Goal: Task Accomplishment & Management: Use online tool/utility

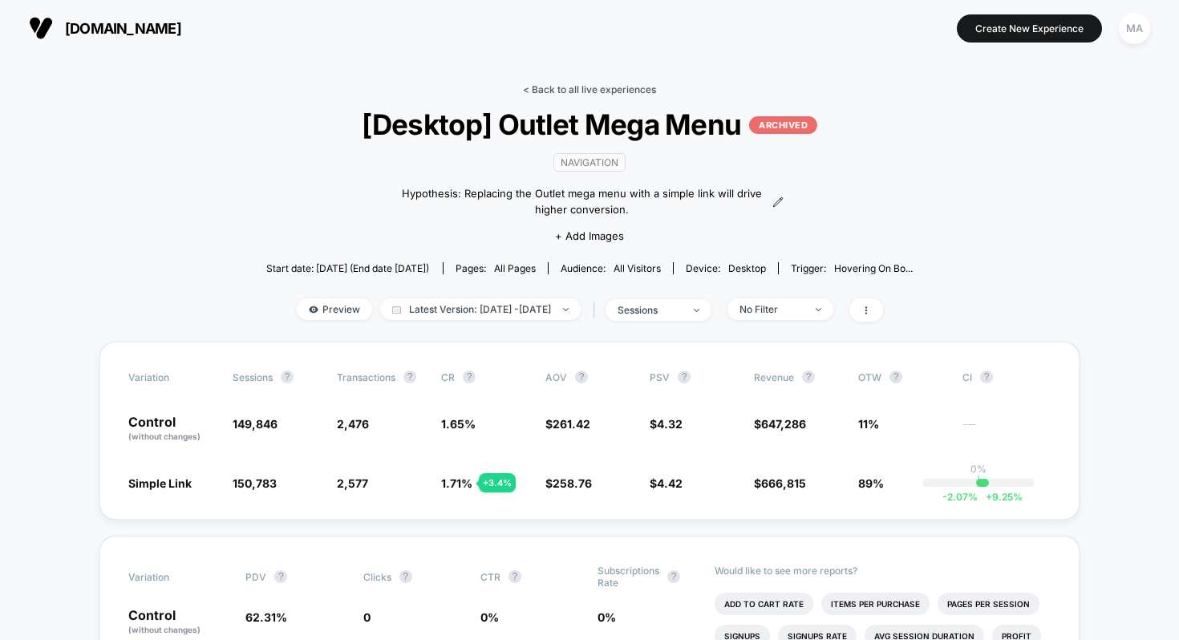
click at [571, 84] on link "< Back to all live experiences" at bounding box center [589, 89] width 133 height 12
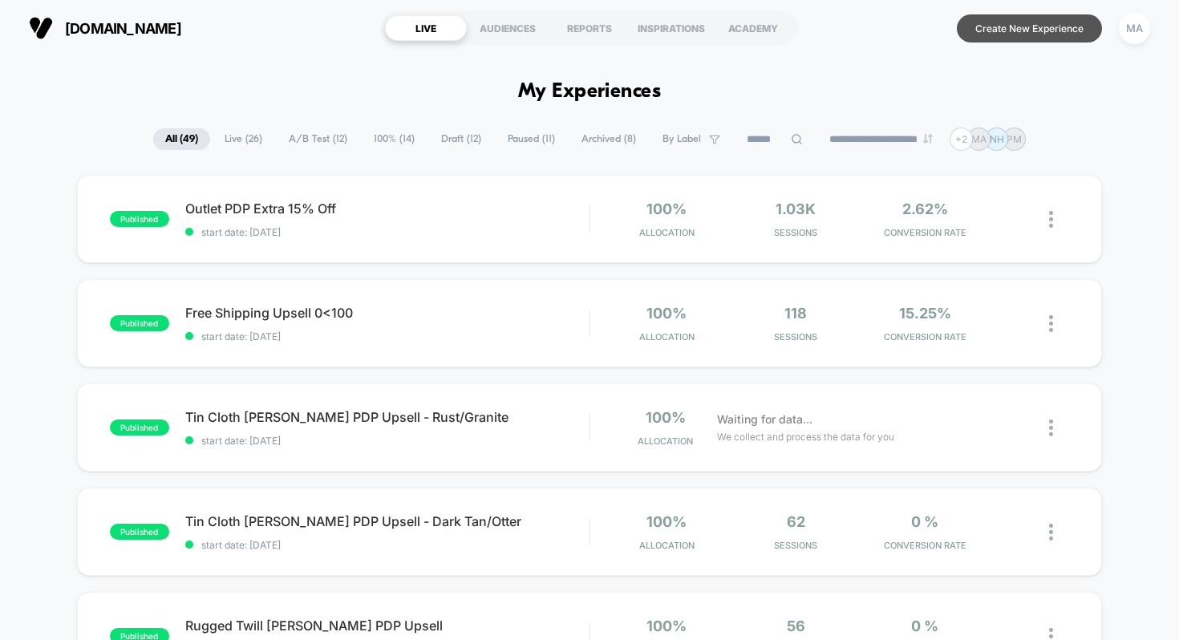
click at [994, 26] on button "Create New Experience" at bounding box center [1029, 28] width 145 height 28
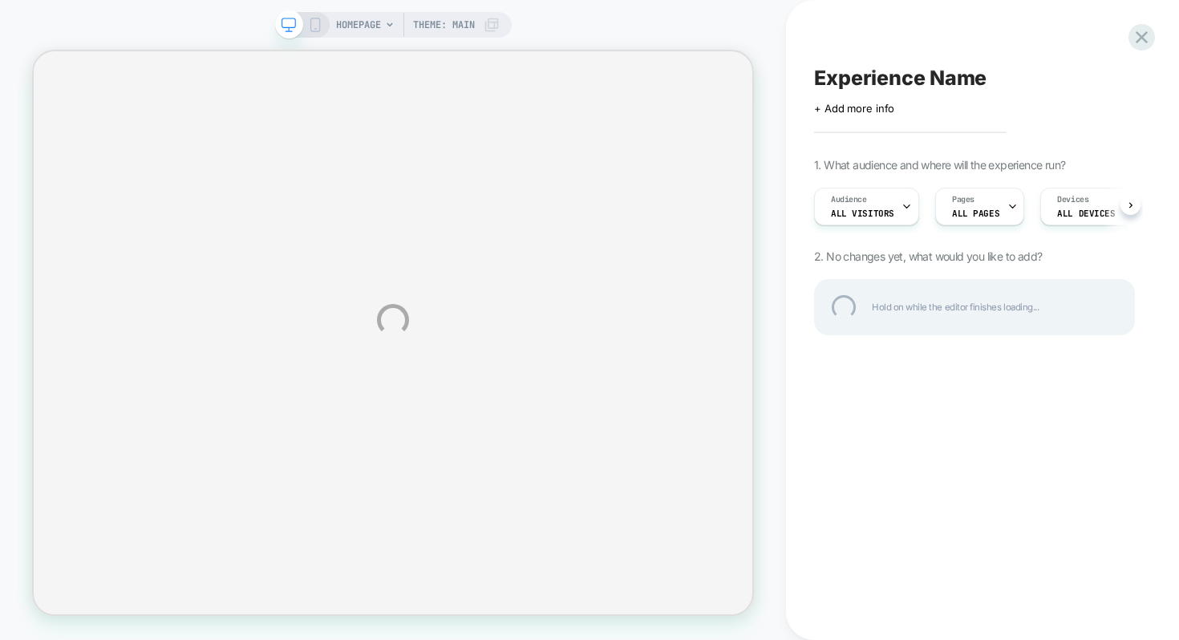
click at [870, 208] on div "HOMEPAGE Theme: MAIN Experience Name Click to edit experience details + Add mor…" at bounding box center [589, 320] width 1179 height 640
click at [882, 209] on div "HOMEPAGE Theme: MAIN Experience Name Click to edit experience details + Add mor…" at bounding box center [589, 320] width 1179 height 640
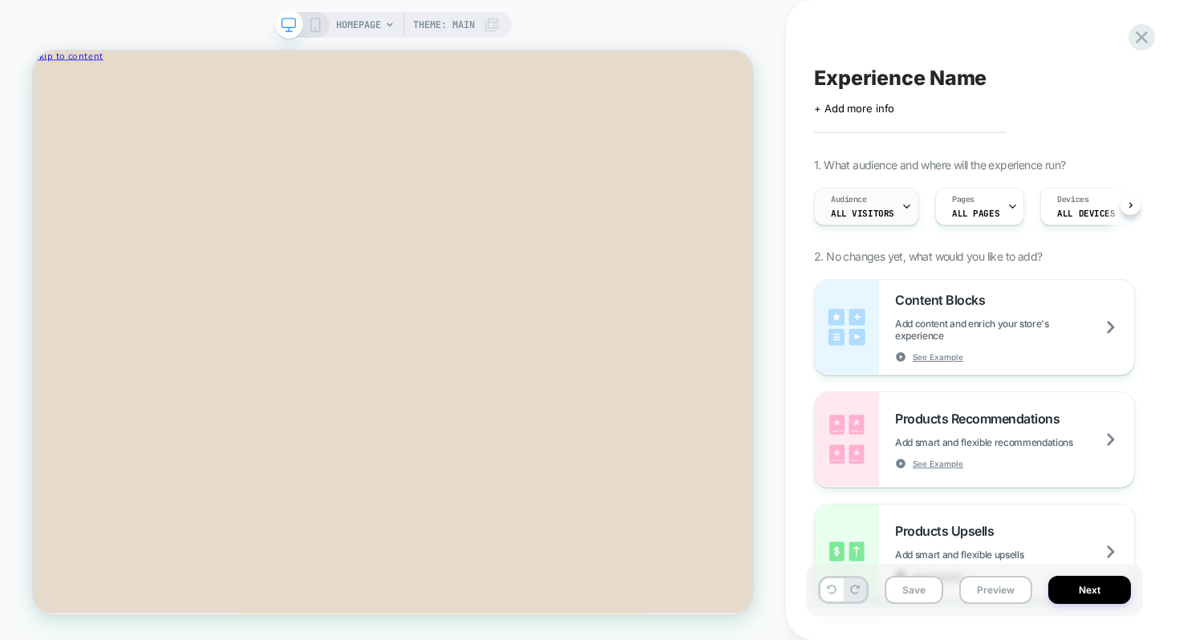
click at [881, 202] on div "Audience All Visitors" at bounding box center [862, 206] width 95 height 36
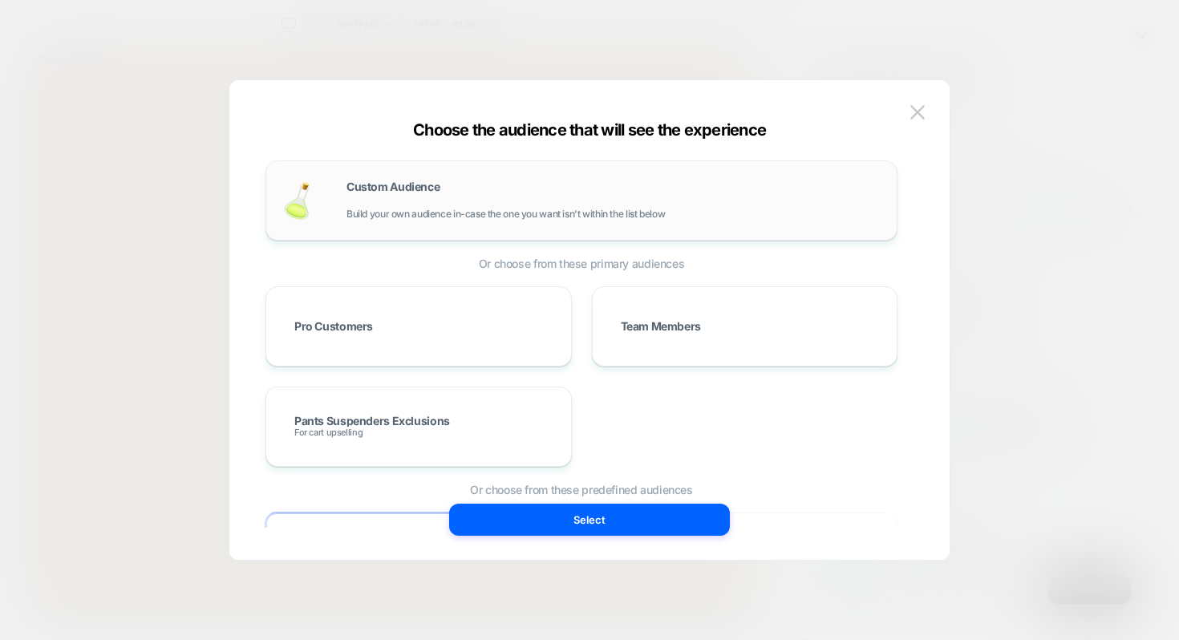
click at [438, 194] on div "Custom Audience Build your own audience in-case the one you want isn't within t…" at bounding box center [613, 200] width 534 height 38
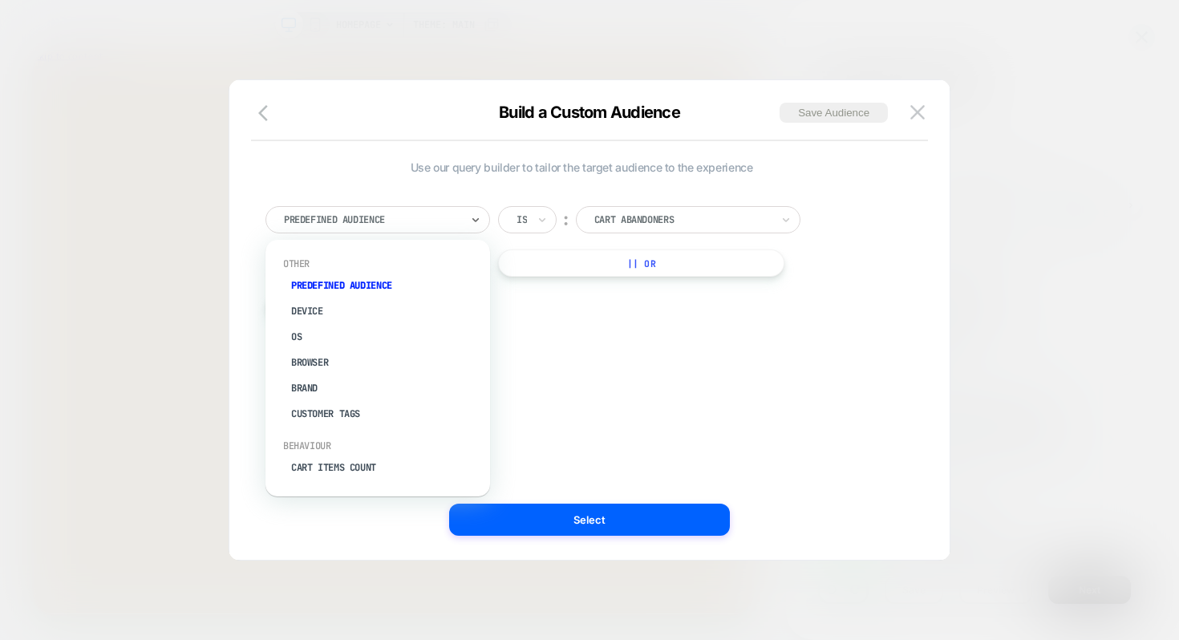
click at [419, 221] on div at bounding box center [372, 220] width 176 height 14
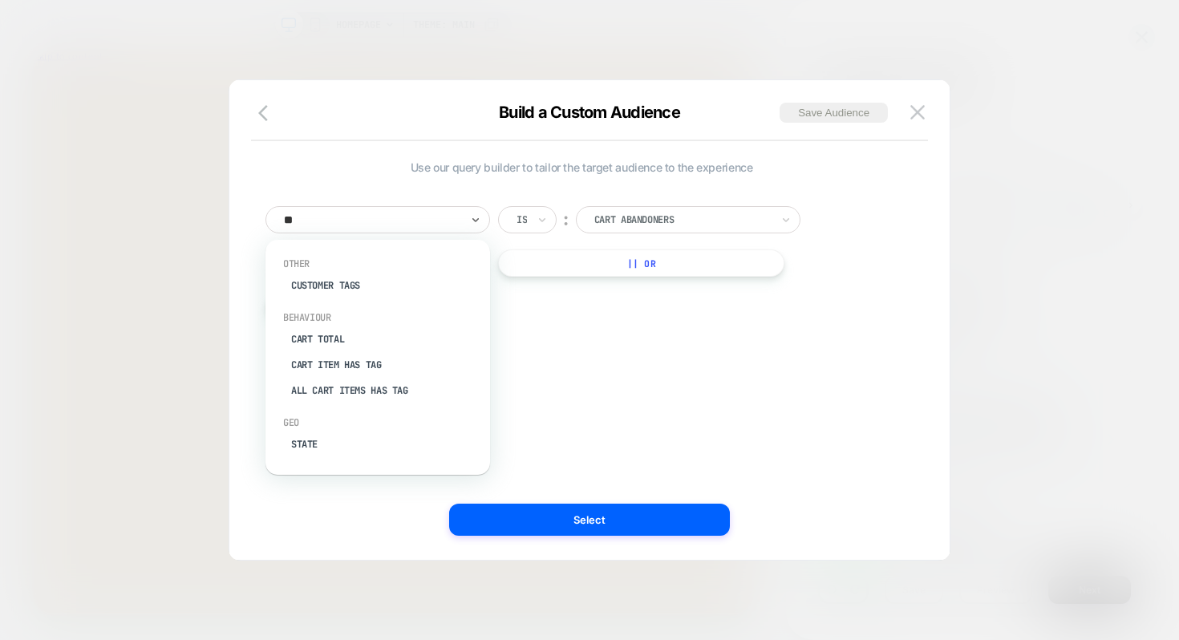
type input "***"
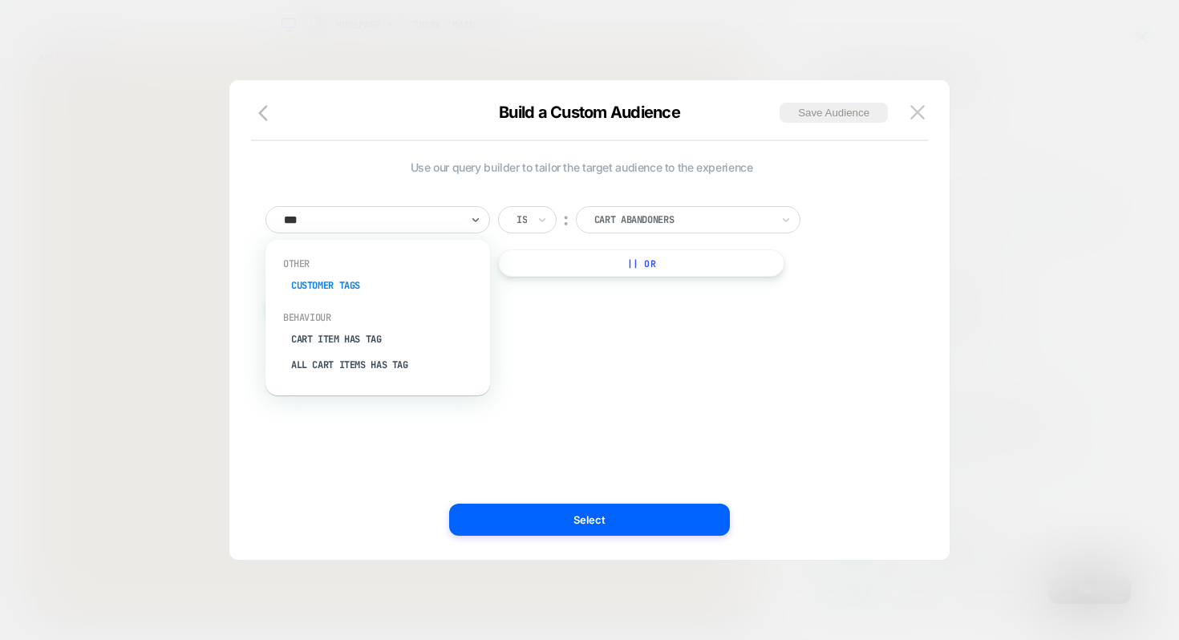
click at [334, 281] on div "Customer Tags" at bounding box center [385, 286] width 209 height 26
click at [662, 234] on div "Is ︰ Easy Appointment Booking EASY APPOINTMENT BOOKING || Or" at bounding box center [656, 241] width 317 height 71
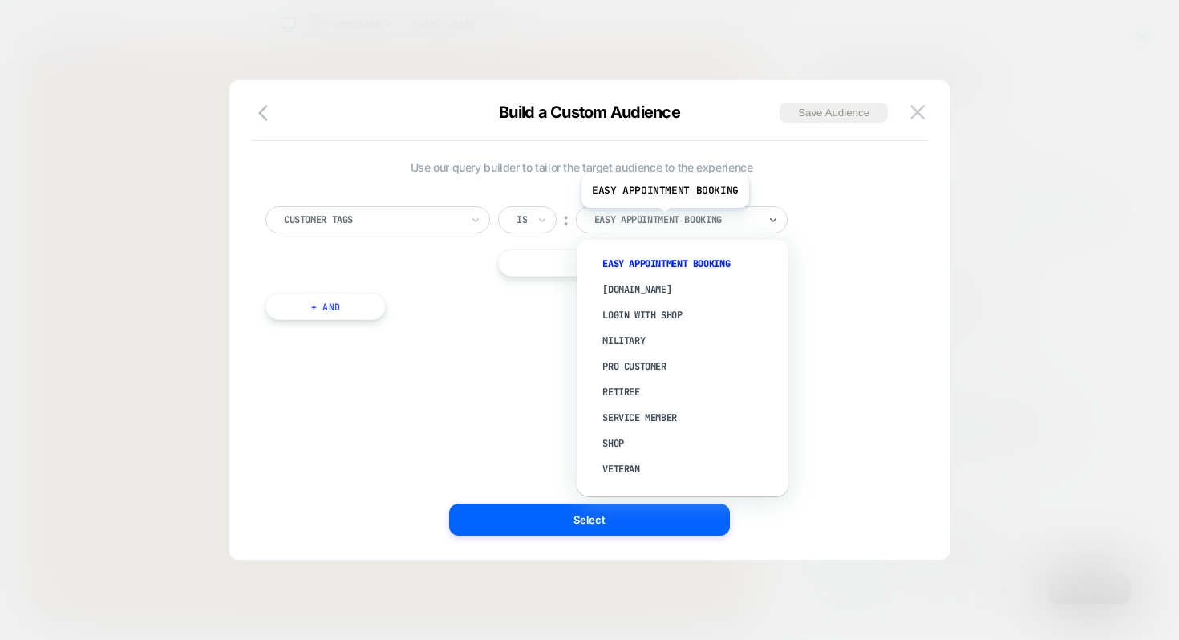
click at [663, 220] on div at bounding box center [676, 220] width 164 height 14
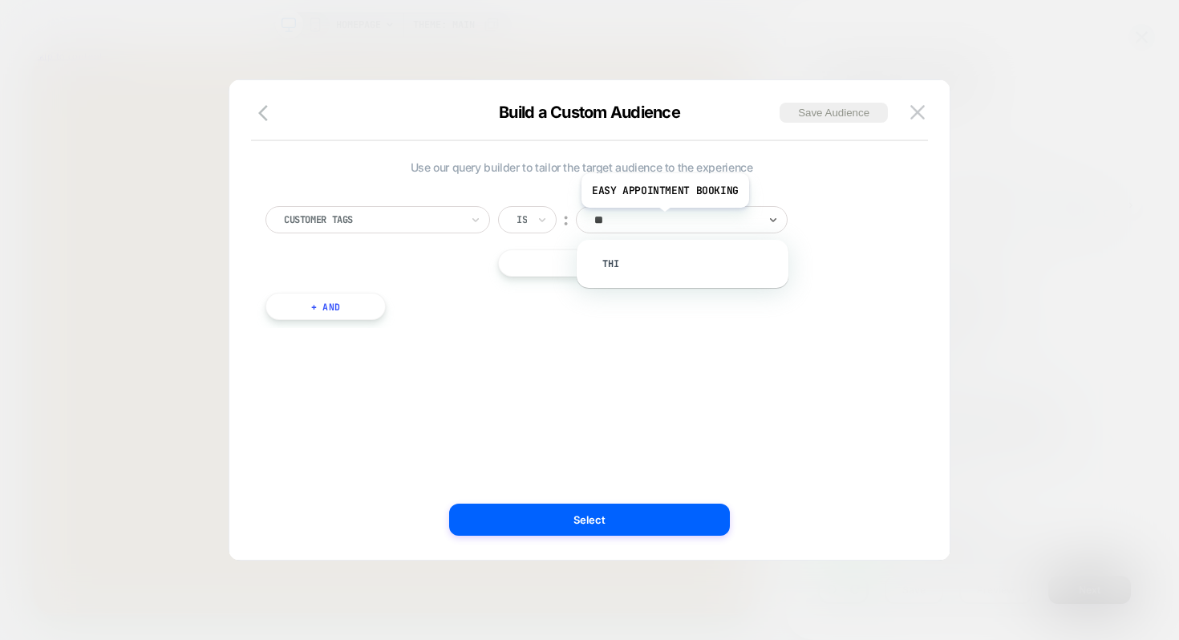
type input "*"
type input "**********"
click at [667, 267] on div "This is [PERSON_NAME]" at bounding box center [691, 264] width 196 height 26
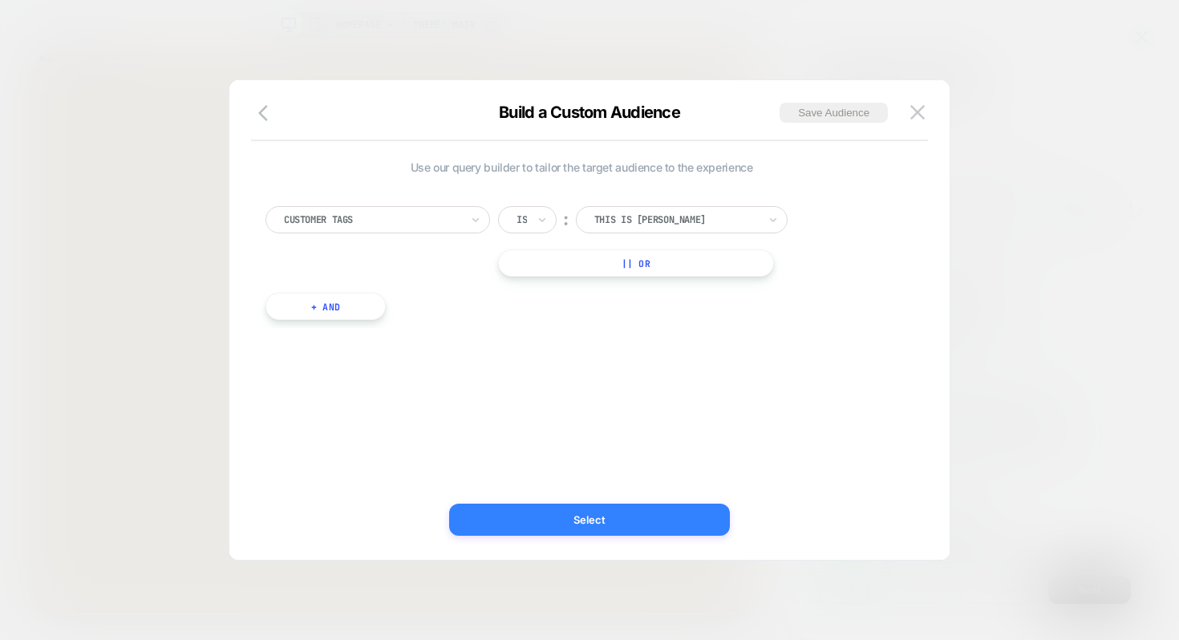
click at [613, 512] on button "Select" at bounding box center [589, 520] width 281 height 32
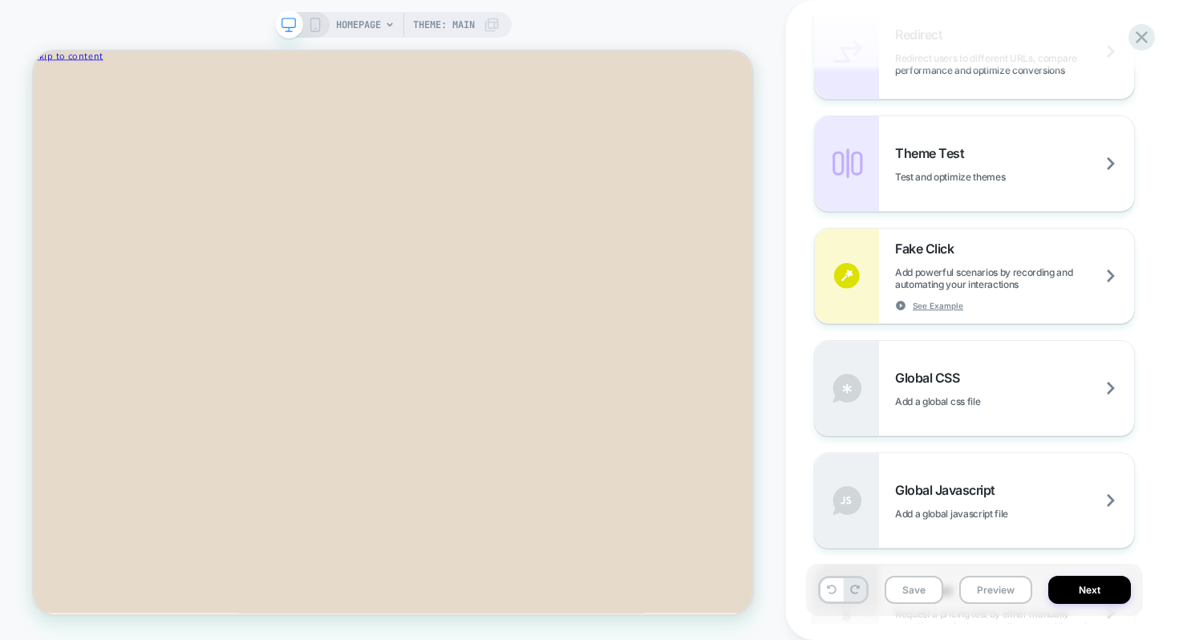
scroll to position [760, 0]
click at [946, 165] on div "Theme Test Test and optimize themes" at bounding box center [1014, 166] width 239 height 38
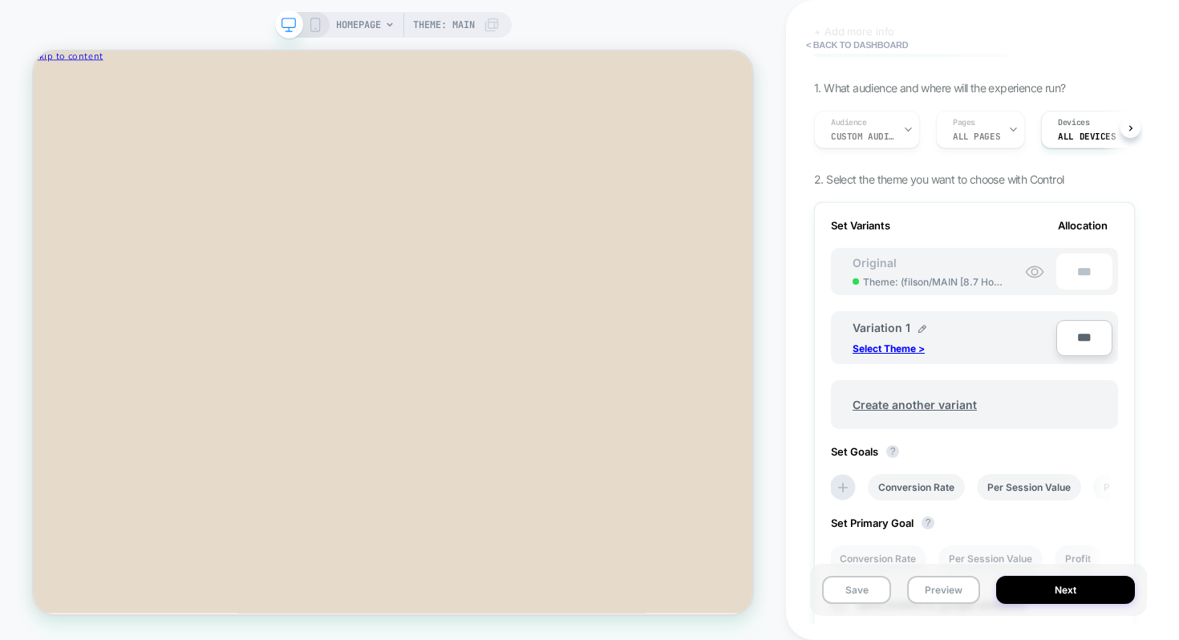
scroll to position [79, 0]
click at [892, 342] on p "Select Theme >" at bounding box center [888, 347] width 72 height 12
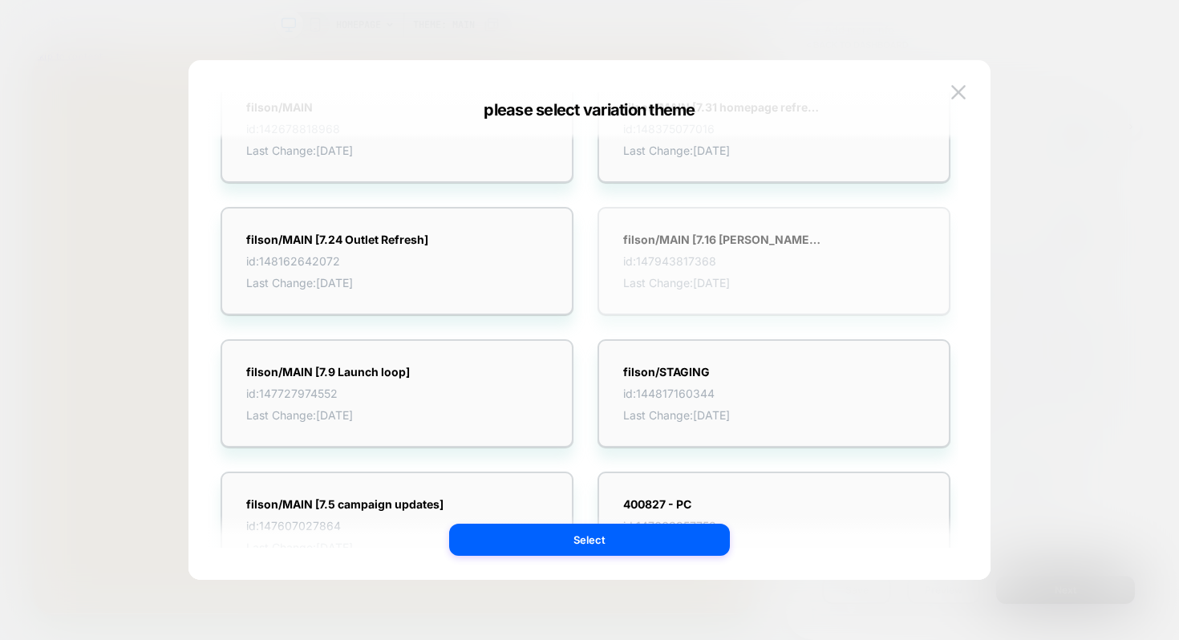
scroll to position [81, 0]
click at [719, 244] on strong "filson/MAIN [7.16 [PERSON_NAME] GWP]" at bounding box center [723, 240] width 200 height 14
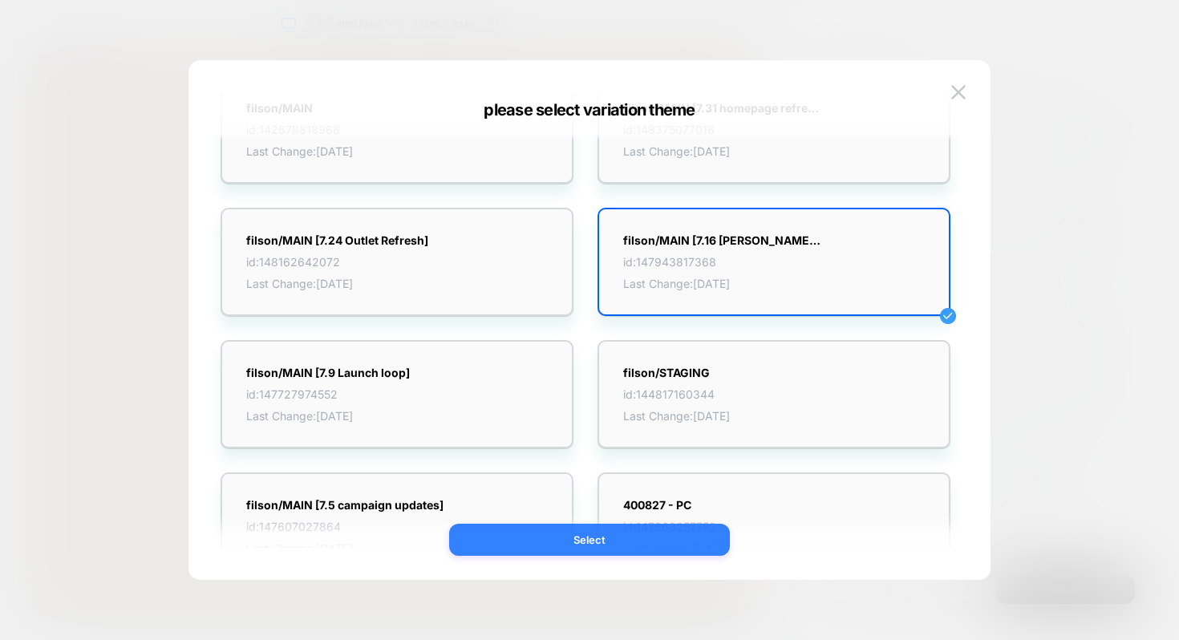
click at [596, 539] on button "Select" at bounding box center [589, 540] width 281 height 32
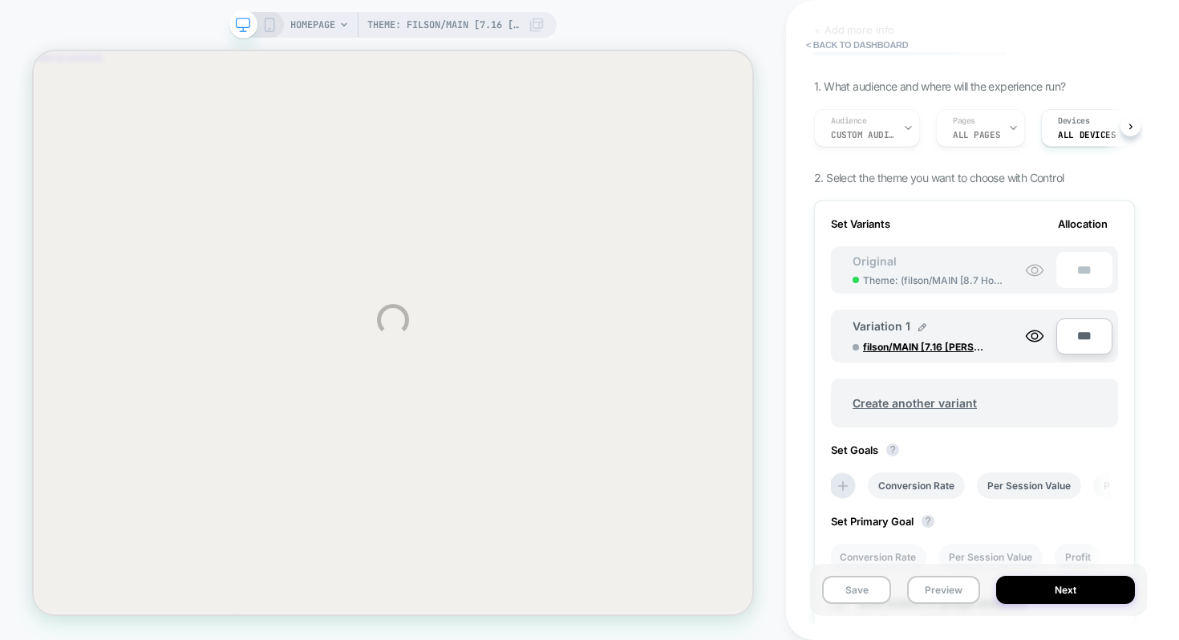
click at [1063, 589] on div "Theme: filson/MAIN [7.16 [PERSON_NAME] GWP] HOMEPAGE Theme: filson/MAIN [7.16 […" at bounding box center [589, 320] width 1179 height 640
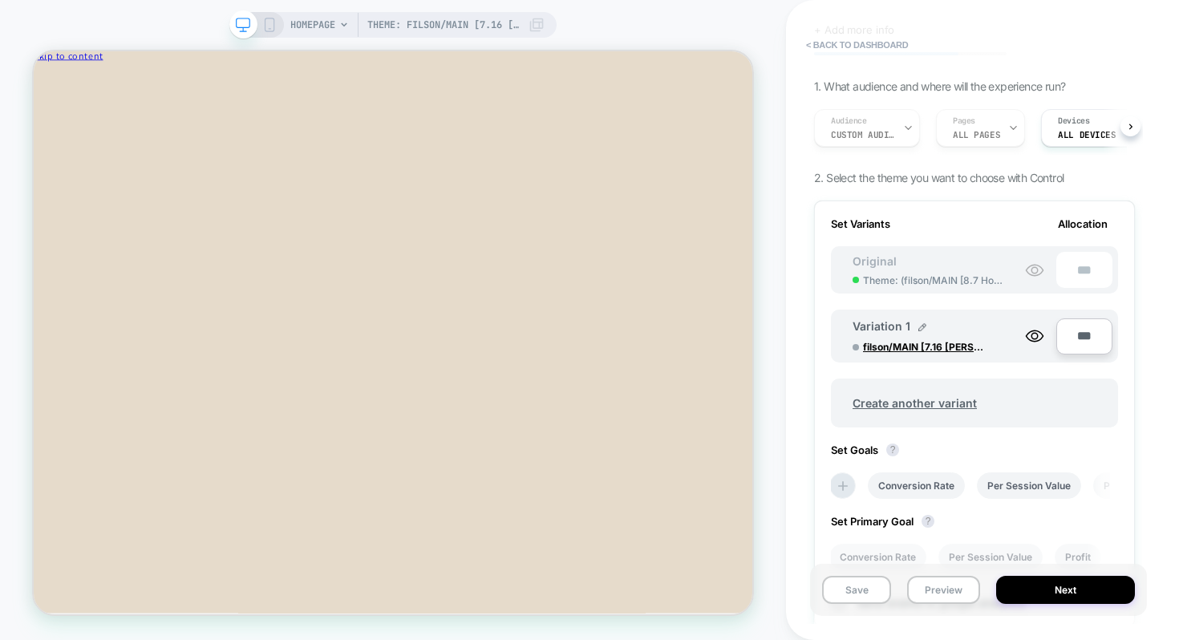
scroll to position [0, 0]
click at [1077, 345] on input "***" at bounding box center [1084, 336] width 56 height 36
type input "***"
type input "**"
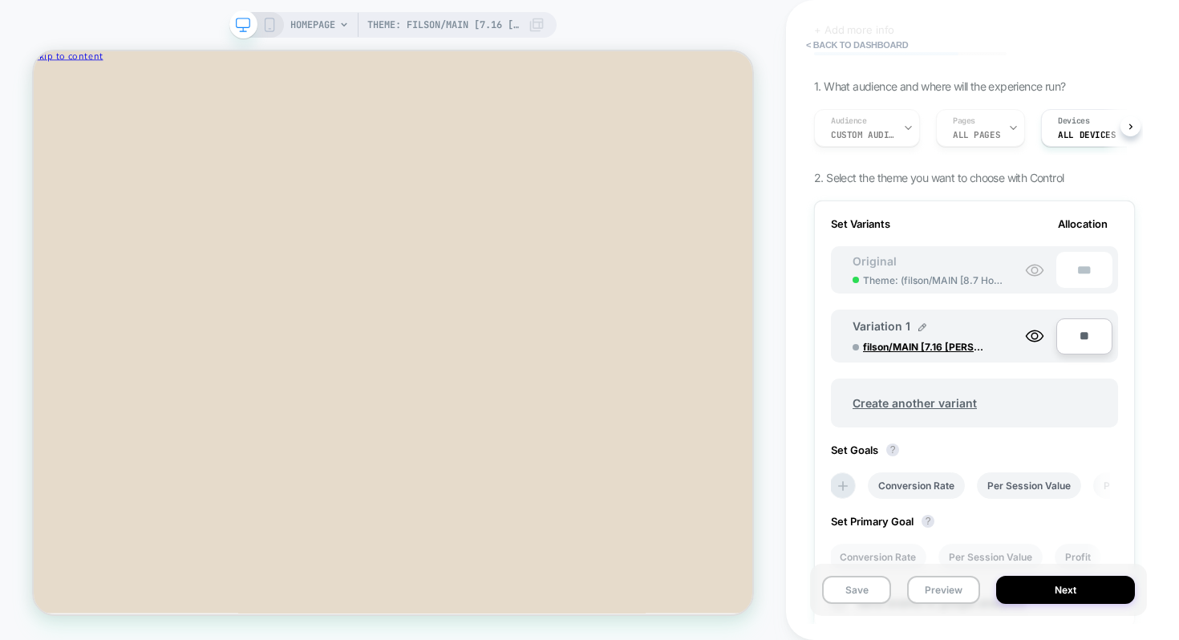
type input "***"
type input "**"
type input "****"
click at [1127, 330] on div "Set Variants Allocation Original Theme: ( filson/MAIN [8.7 Homepage Refresh] ) …" at bounding box center [974, 413] width 321 height 427
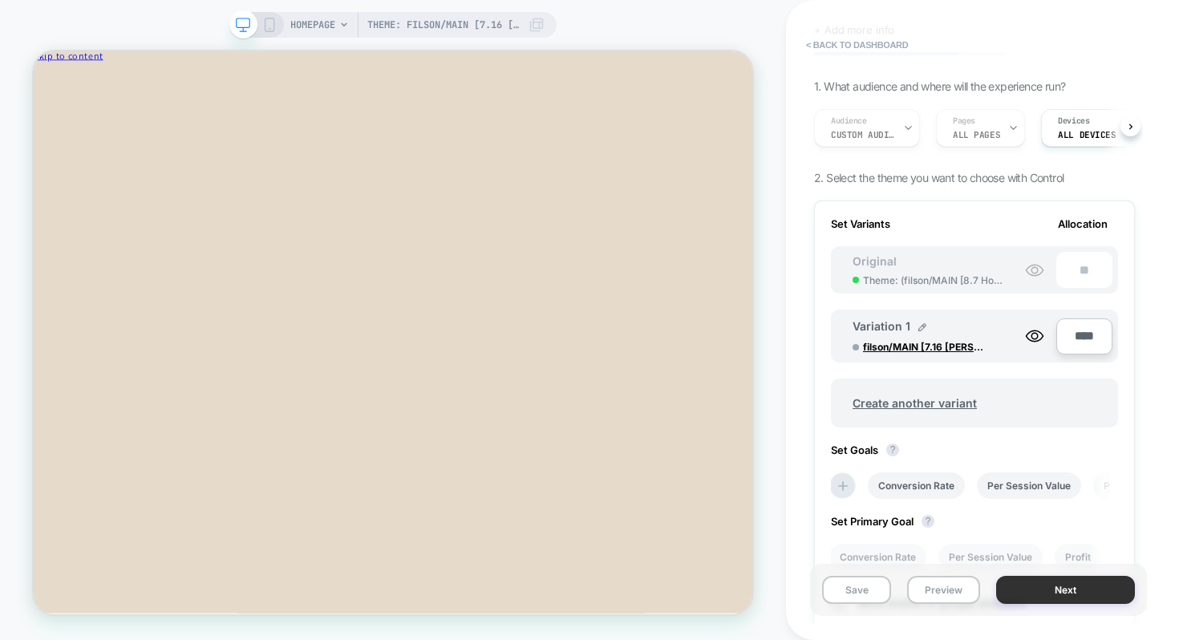
click at [1052, 585] on button "Next" at bounding box center [1065, 590] width 139 height 28
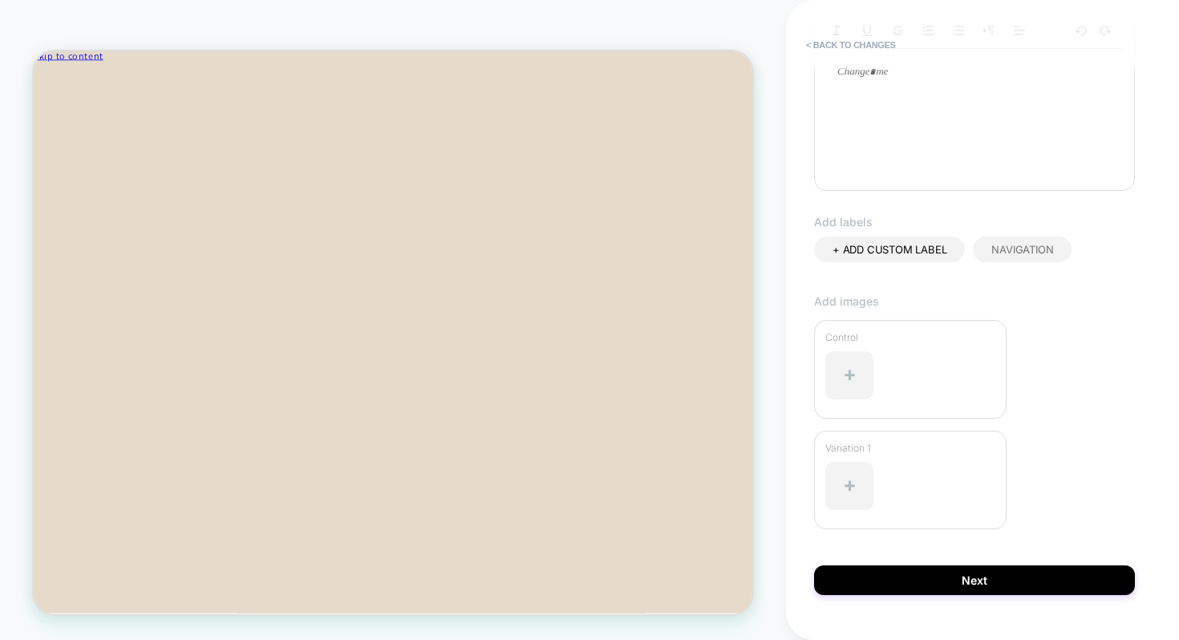
scroll to position [362, 0]
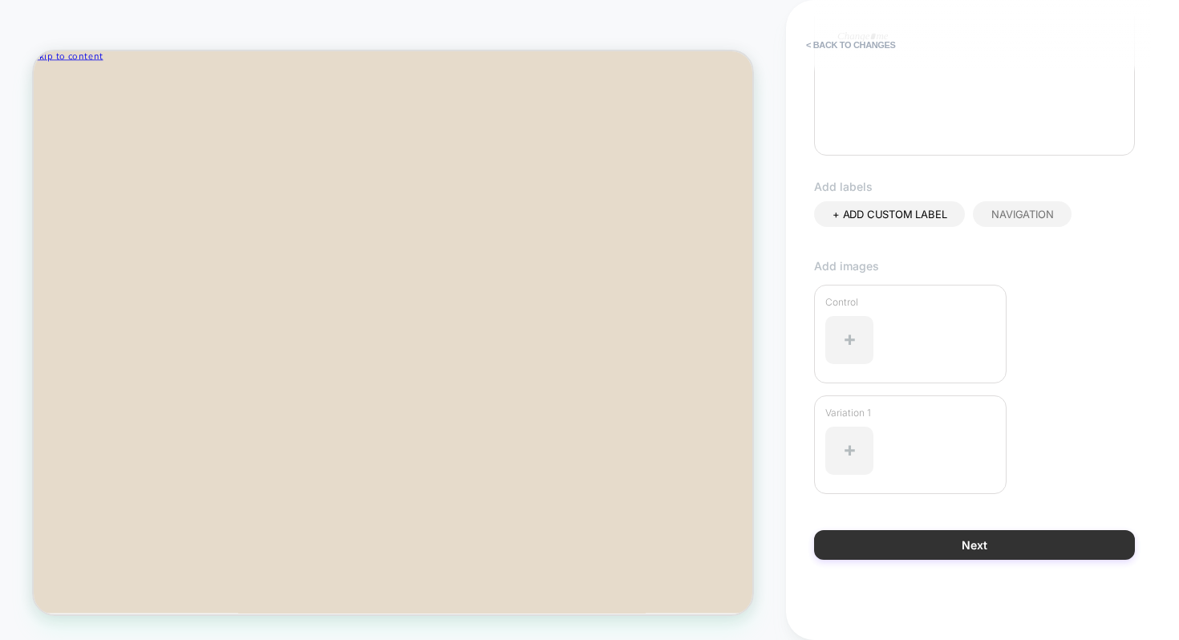
type input "**********"
click at [969, 541] on button "Next" at bounding box center [974, 545] width 321 height 30
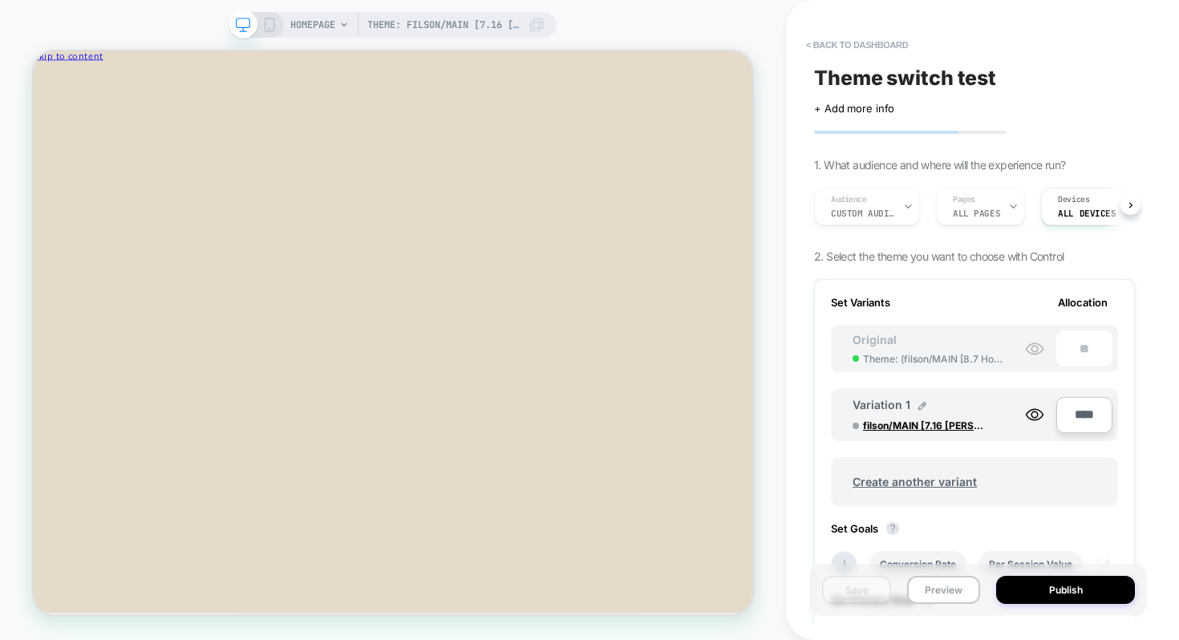
scroll to position [0, 2]
click at [865, 207] on div "Audience Custom Audience Pages ALL PAGES Devices ALL DEVICES" at bounding box center [966, 207] width 321 height 54
click at [877, 206] on div "Audience Custom Audience Pages ALL PAGES Devices ALL DEVICES" at bounding box center [966, 207] width 321 height 54
click at [1065, 591] on button "Publish" at bounding box center [1065, 590] width 139 height 28
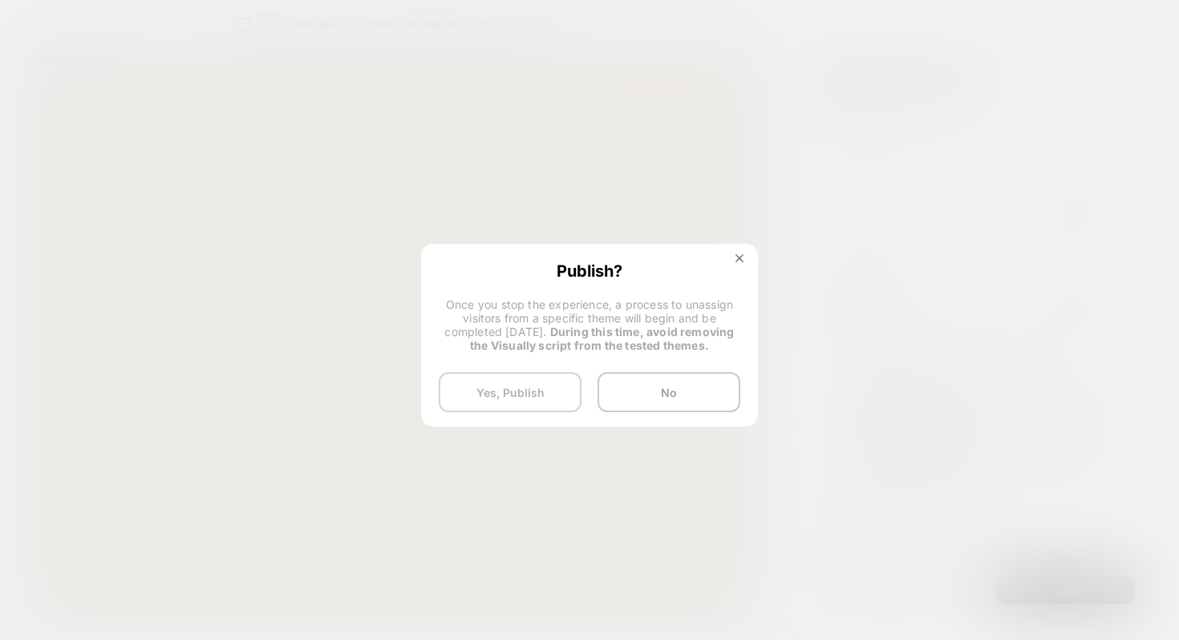
click at [496, 391] on button "Yes, Publish" at bounding box center [510, 392] width 143 height 40
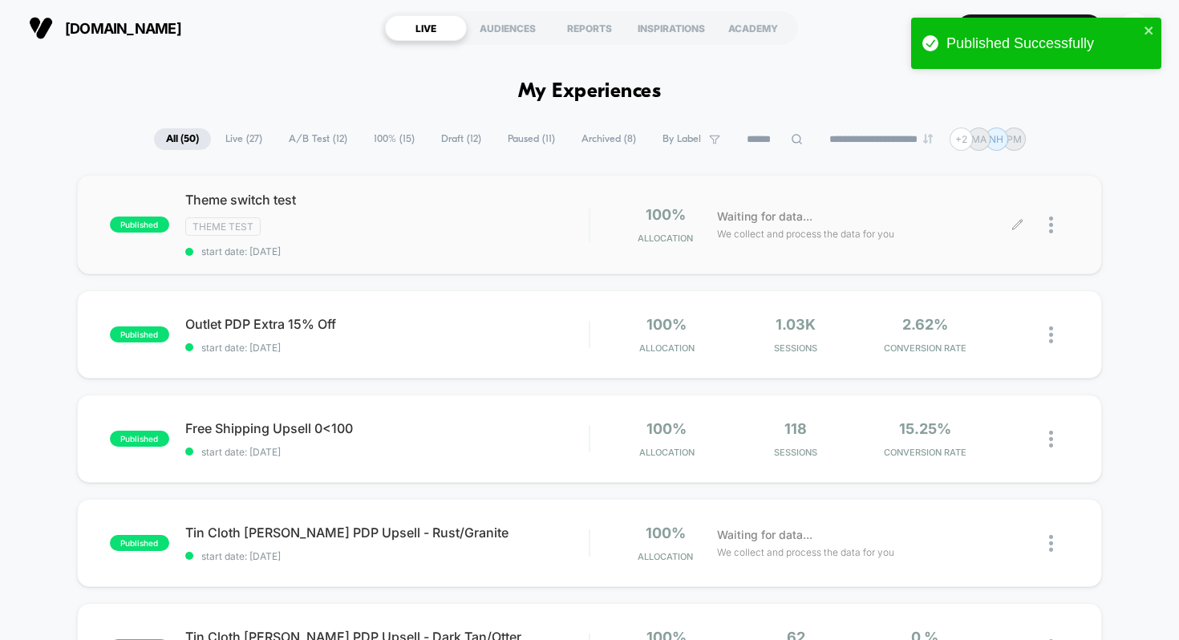
click at [1048, 218] on div at bounding box center [1043, 225] width 51 height 38
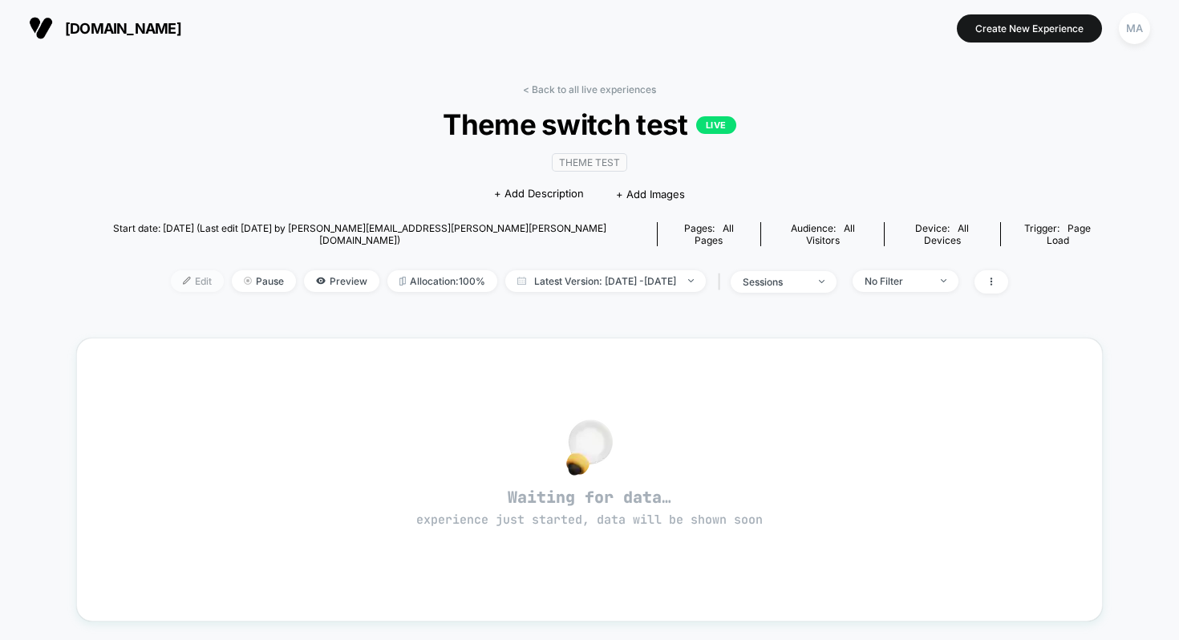
click at [171, 270] on span "Edit" at bounding box center [197, 281] width 53 height 22
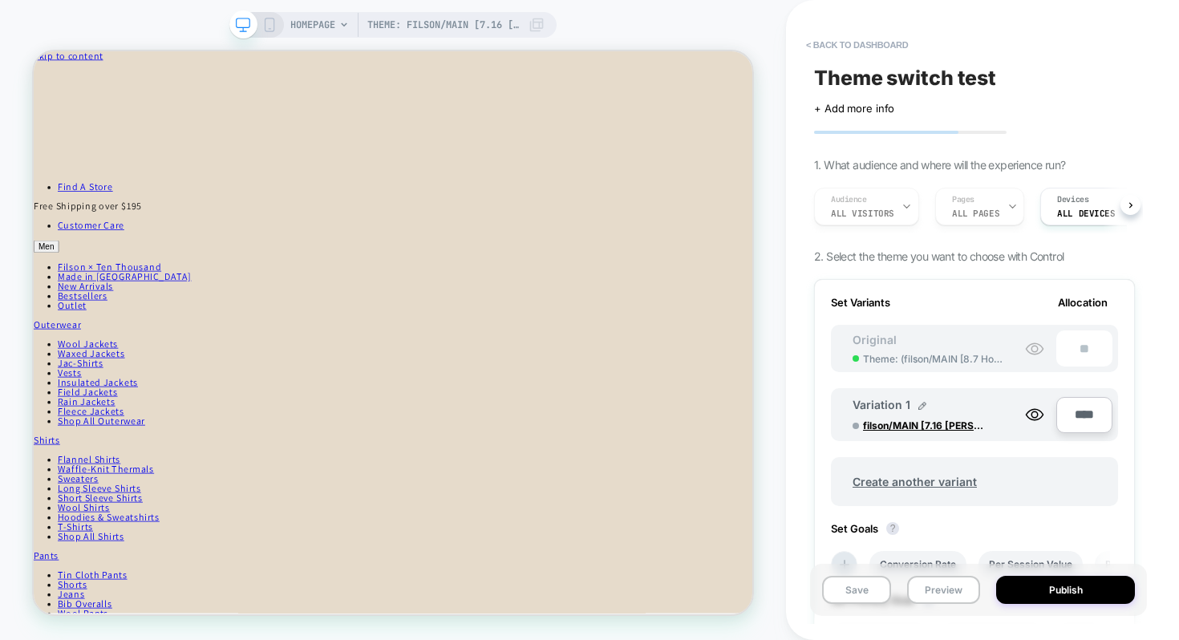
scroll to position [0, 2]
click at [885, 207] on div "Audience All Visitors Pages ALL PAGES Devices ALL DEVICES" at bounding box center [966, 207] width 321 height 54
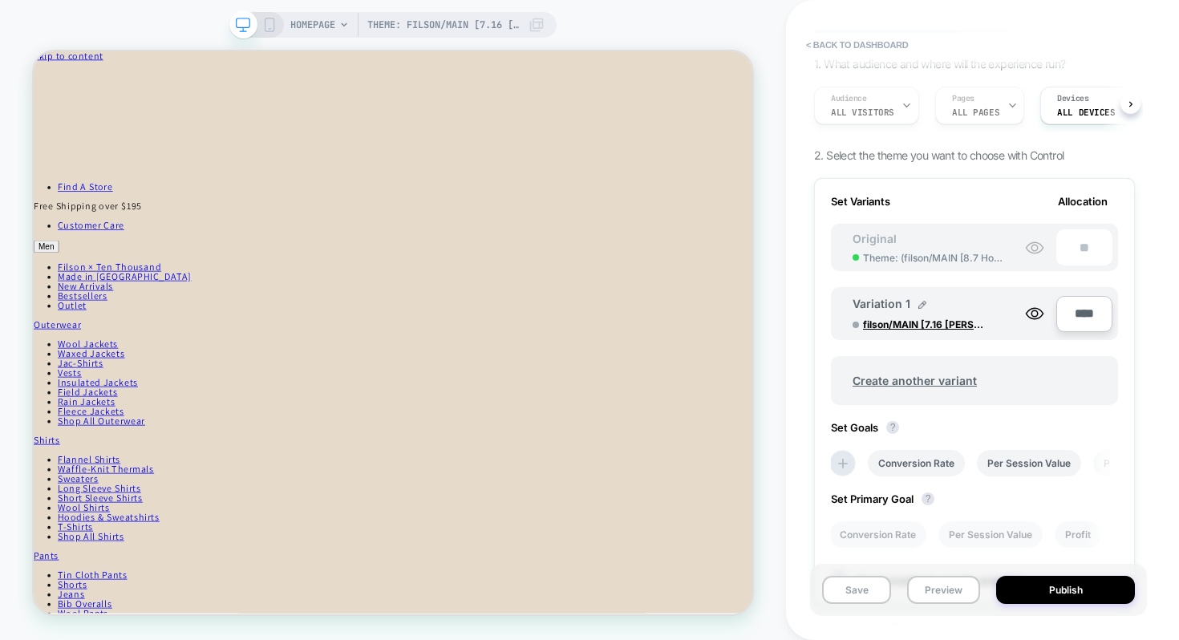
scroll to position [0, 0]
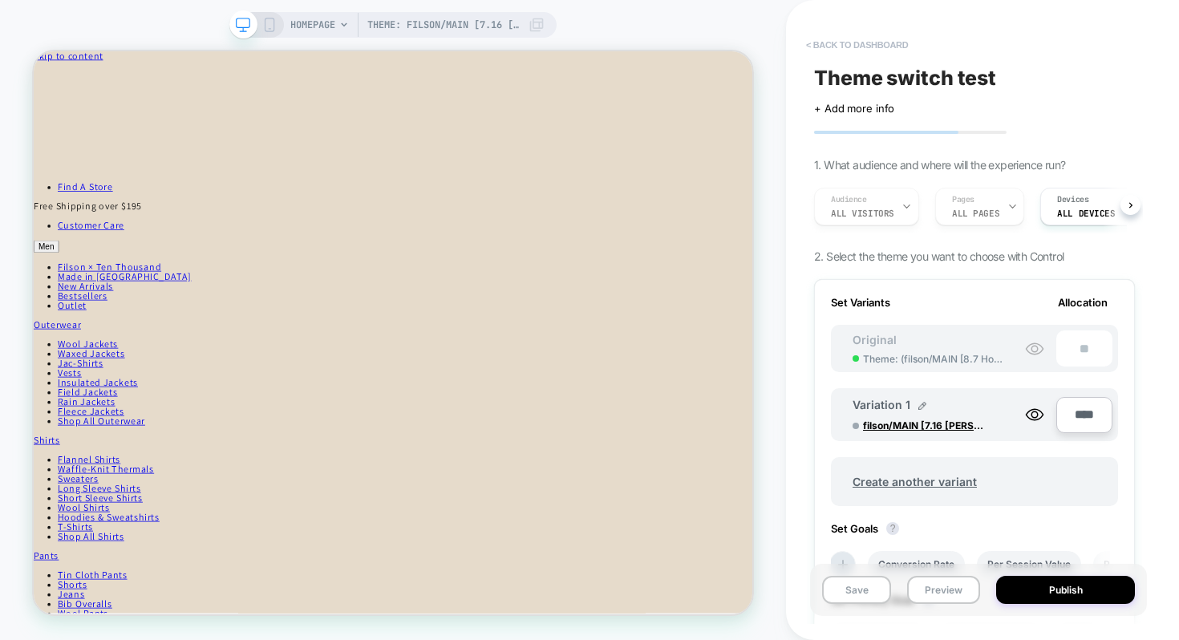
click at [842, 43] on button "< back to dashboard" at bounding box center [857, 45] width 118 height 26
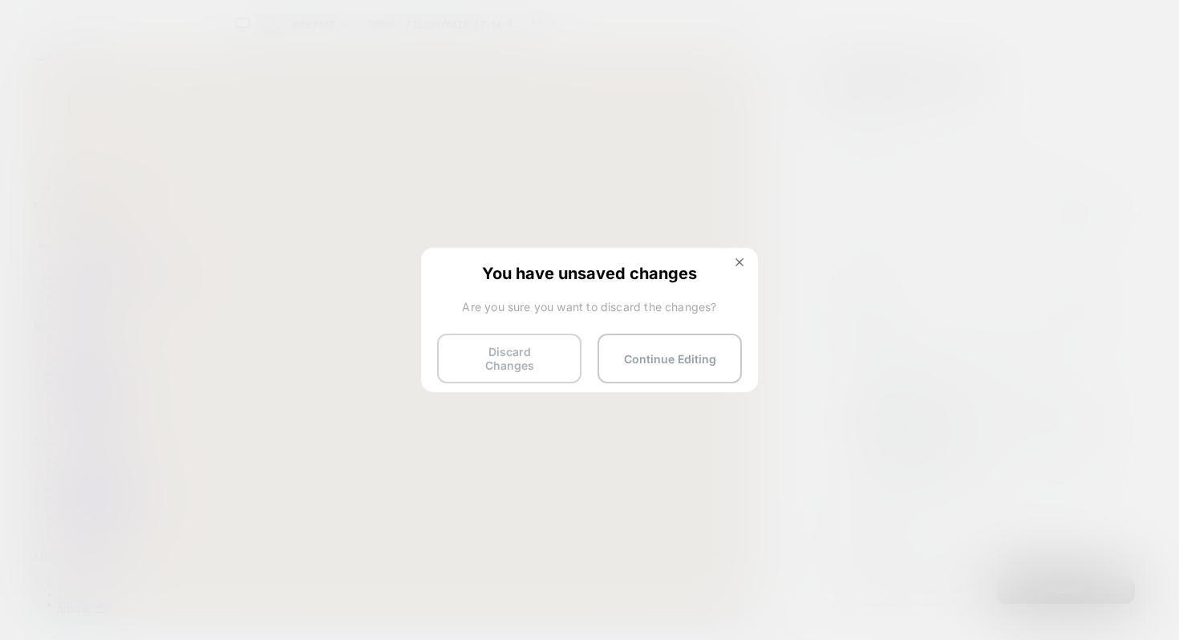
click at [512, 346] on button "Discard Changes" at bounding box center [509, 359] width 144 height 50
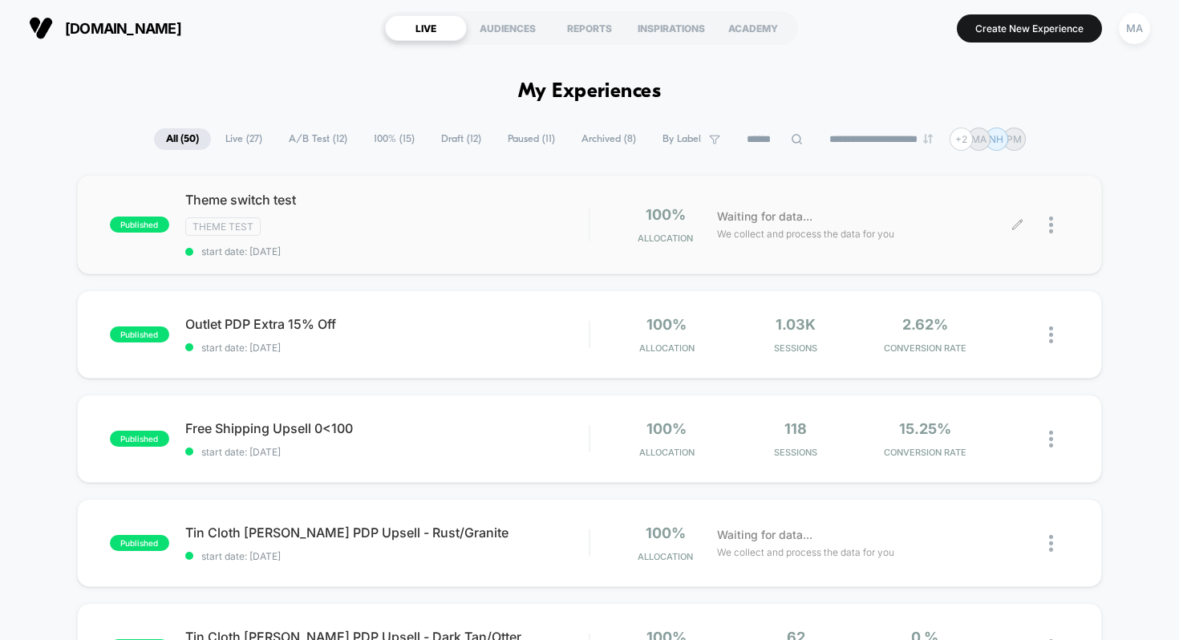
click at [1047, 228] on div at bounding box center [1043, 225] width 51 height 38
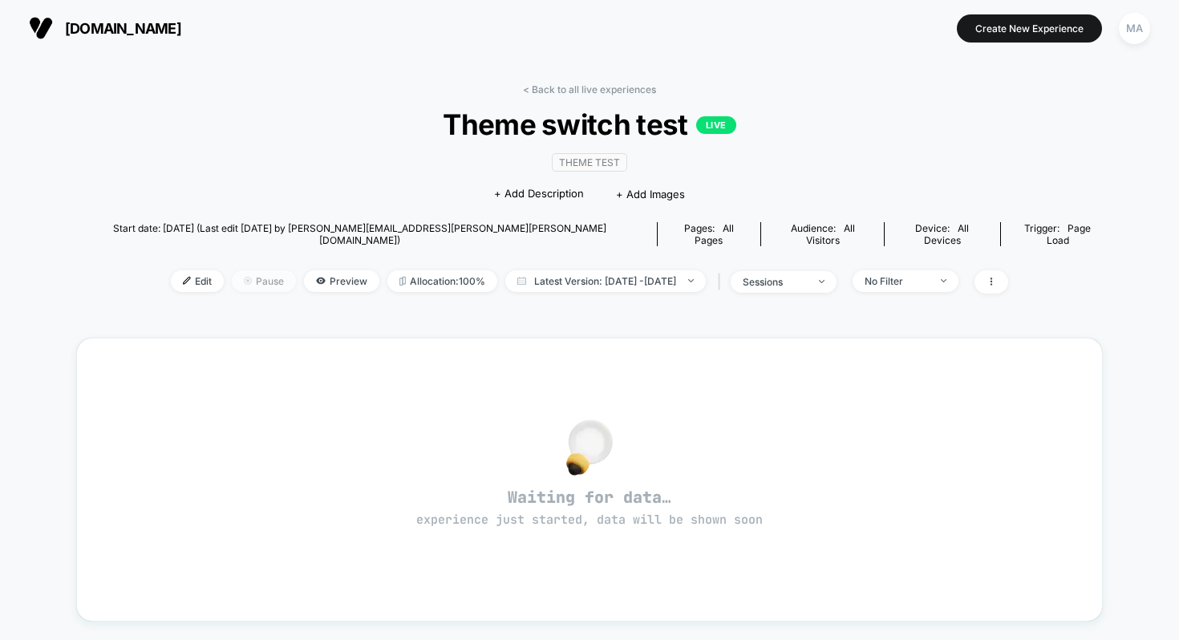
click at [232, 270] on span "Pause" at bounding box center [264, 281] width 64 height 22
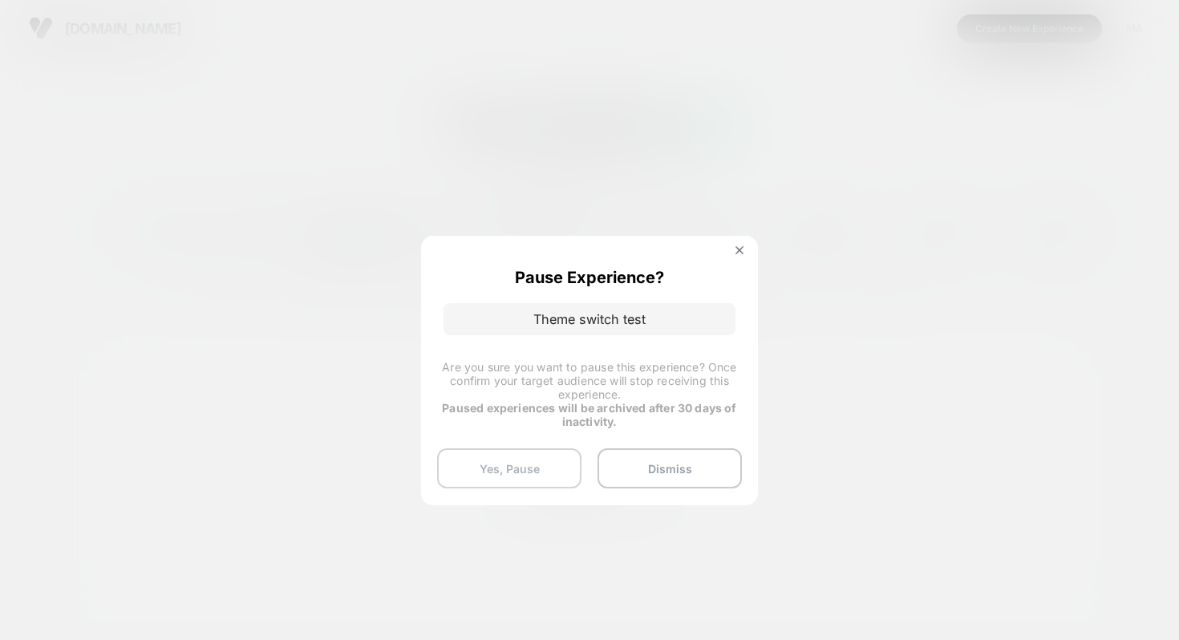
click at [506, 460] on button "Yes, Pause" at bounding box center [509, 468] width 144 height 40
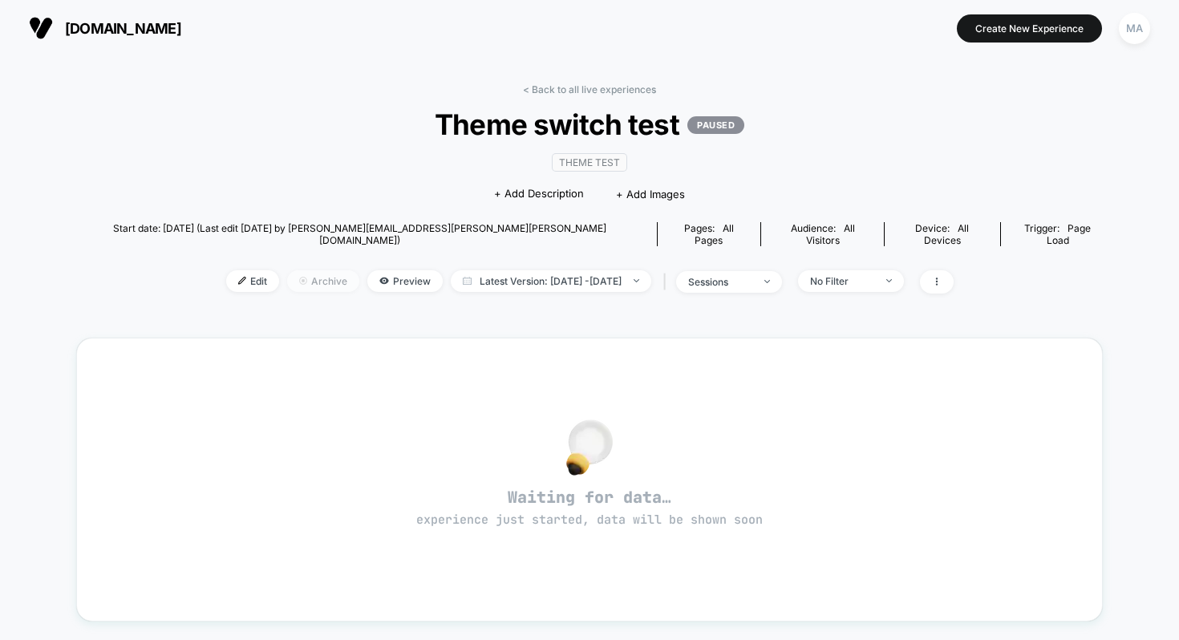
click at [295, 270] on span "Archive" at bounding box center [323, 281] width 72 height 22
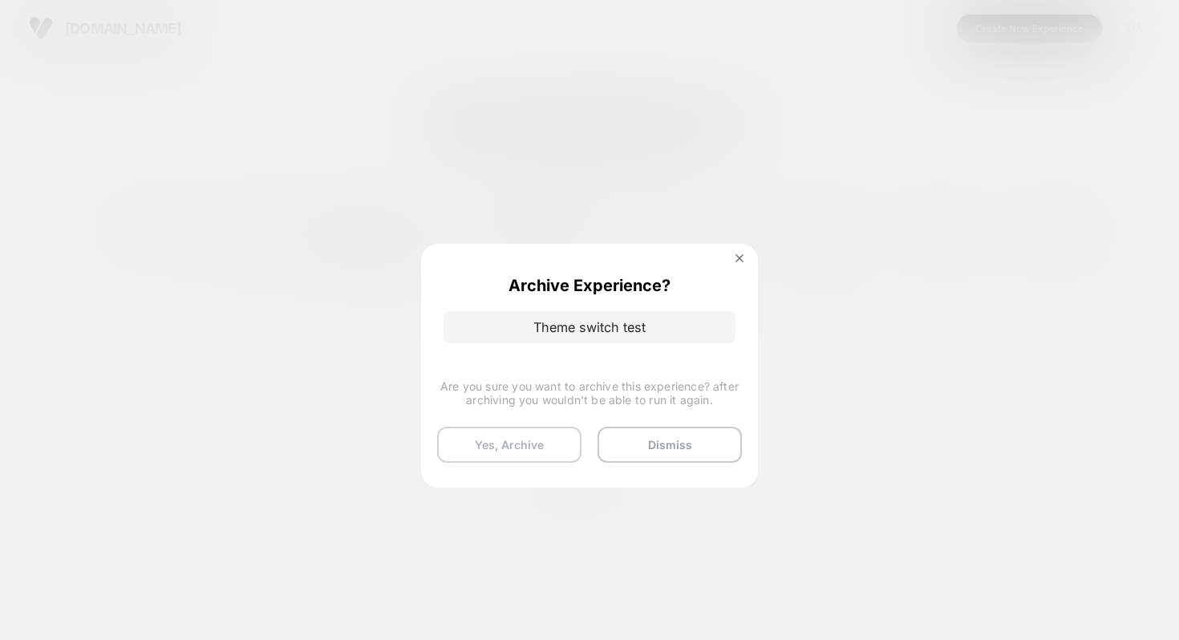
click at [489, 443] on button "Yes, Archive" at bounding box center [509, 445] width 144 height 36
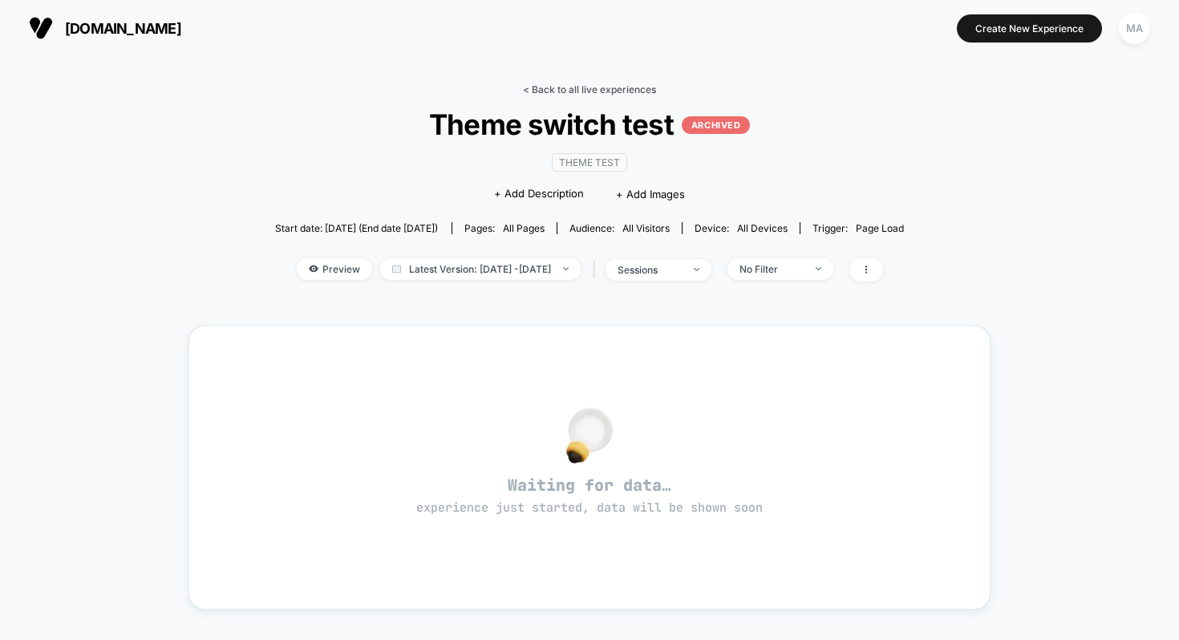
click at [603, 92] on link "< Back to all live experiences" at bounding box center [589, 89] width 133 height 12
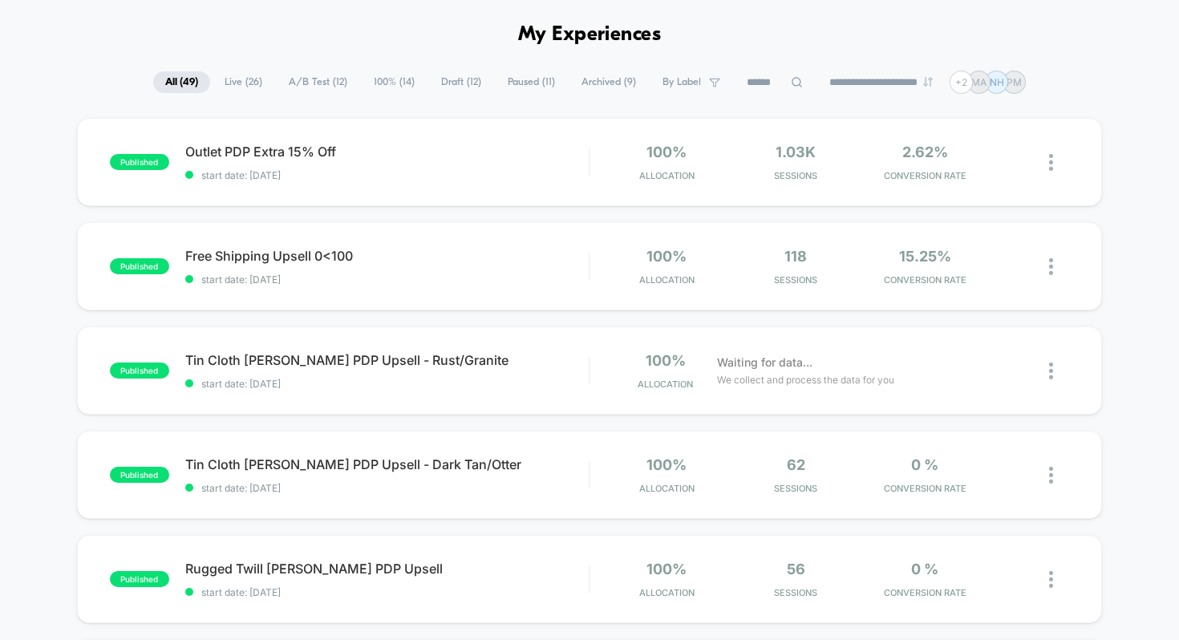
scroll to position [63, 0]
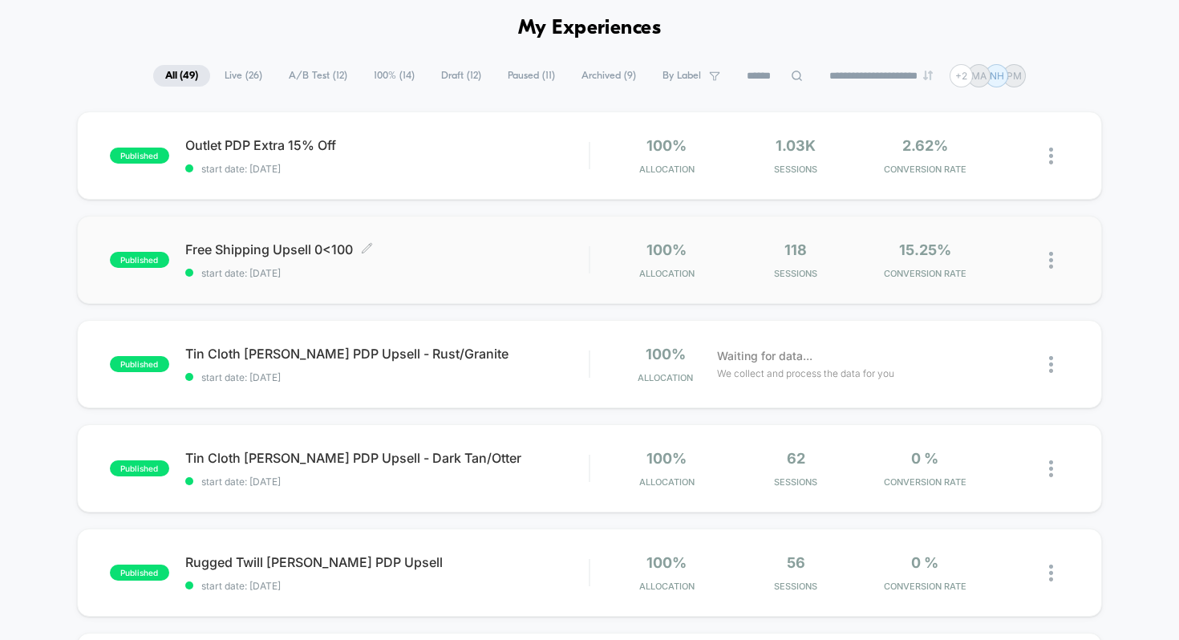
click at [446, 245] on span "Free Shipping Upsell 0<100 Click to edit experience details" at bounding box center [387, 249] width 404 height 16
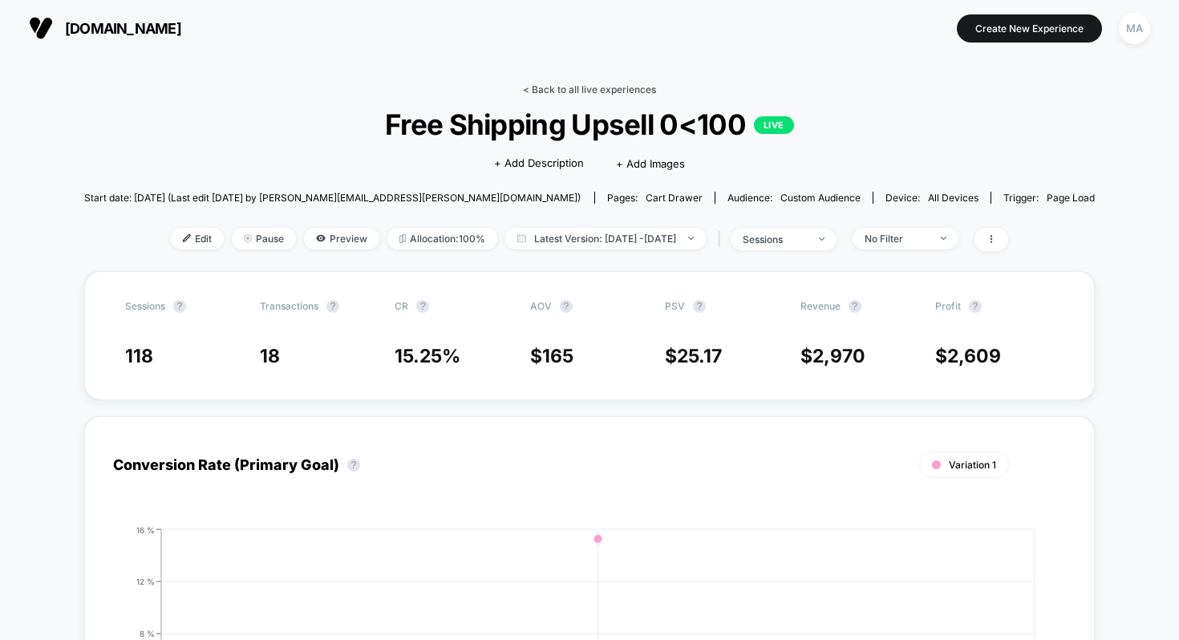
click at [582, 88] on link "< Back to all live experiences" at bounding box center [589, 89] width 133 height 12
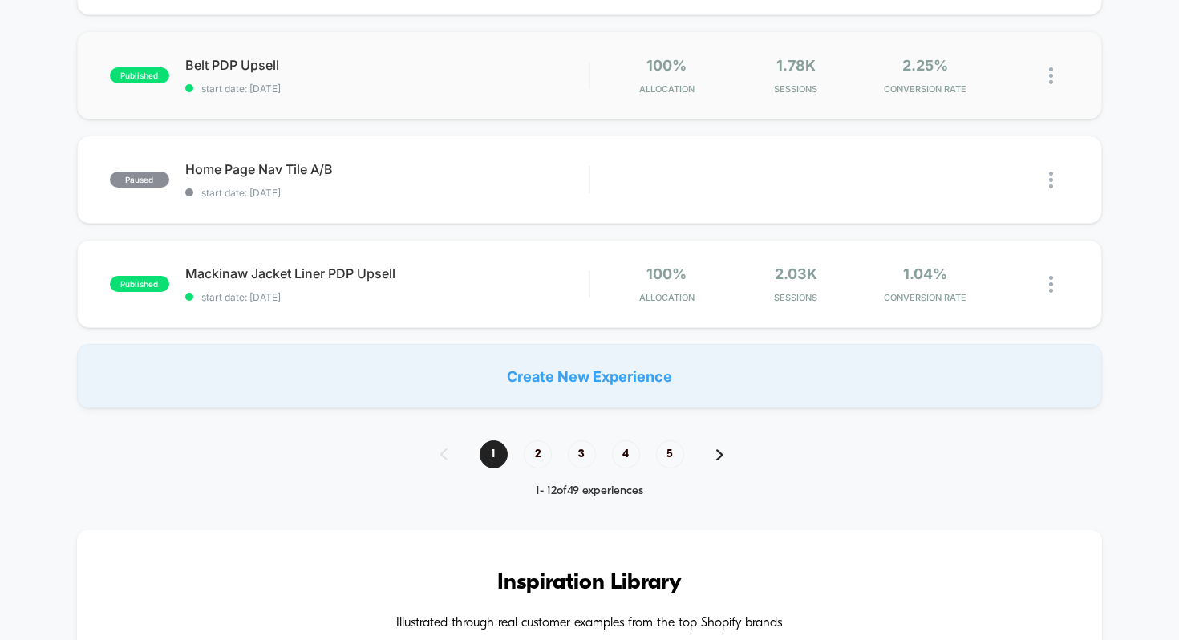
scroll to position [1083, 0]
click at [533, 454] on span "2" at bounding box center [538, 453] width 28 height 28
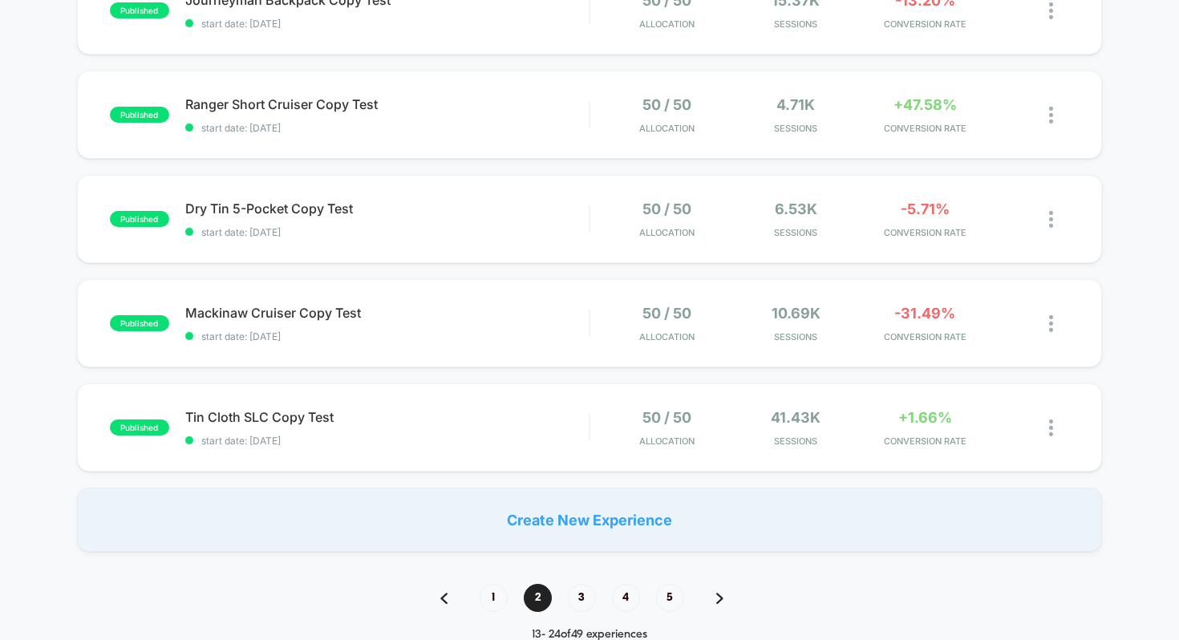
scroll to position [1003, 0]
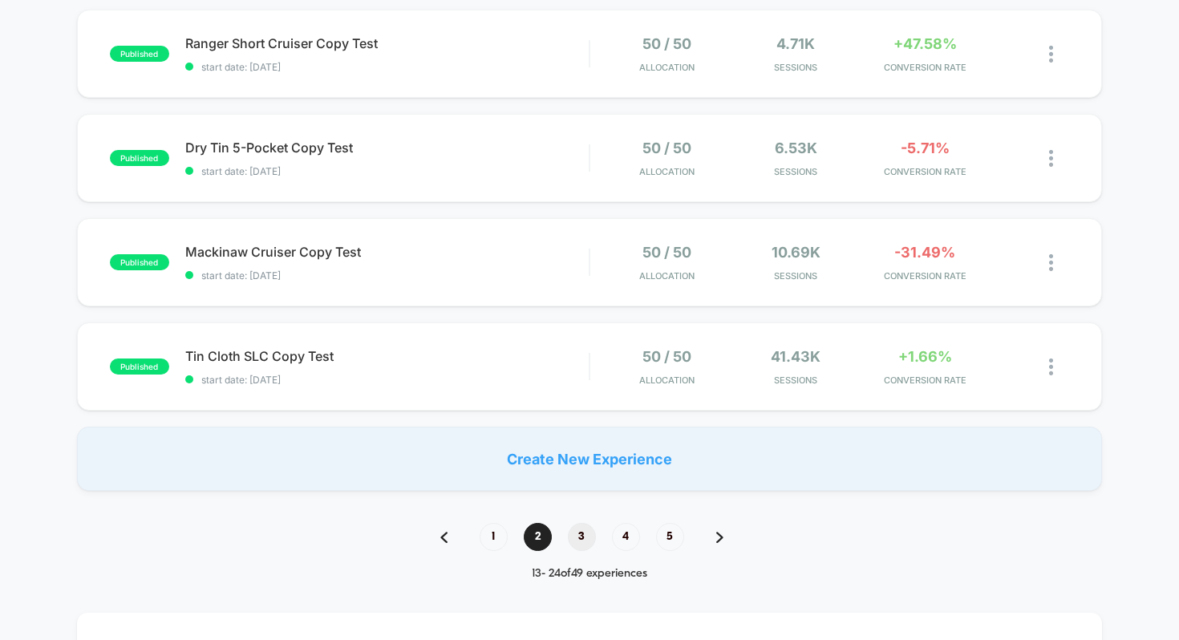
click at [579, 533] on span "3" at bounding box center [582, 537] width 28 height 28
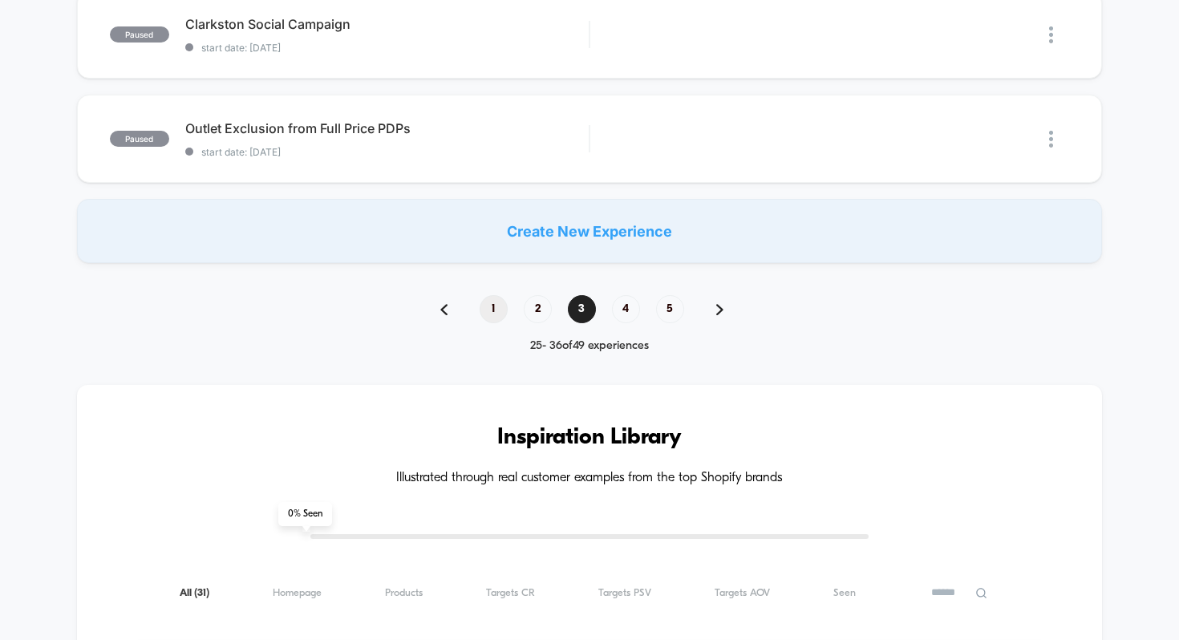
click at [480, 306] on span "1" at bounding box center [494, 309] width 28 height 28
